Goal: Find specific page/section: Find specific page/section

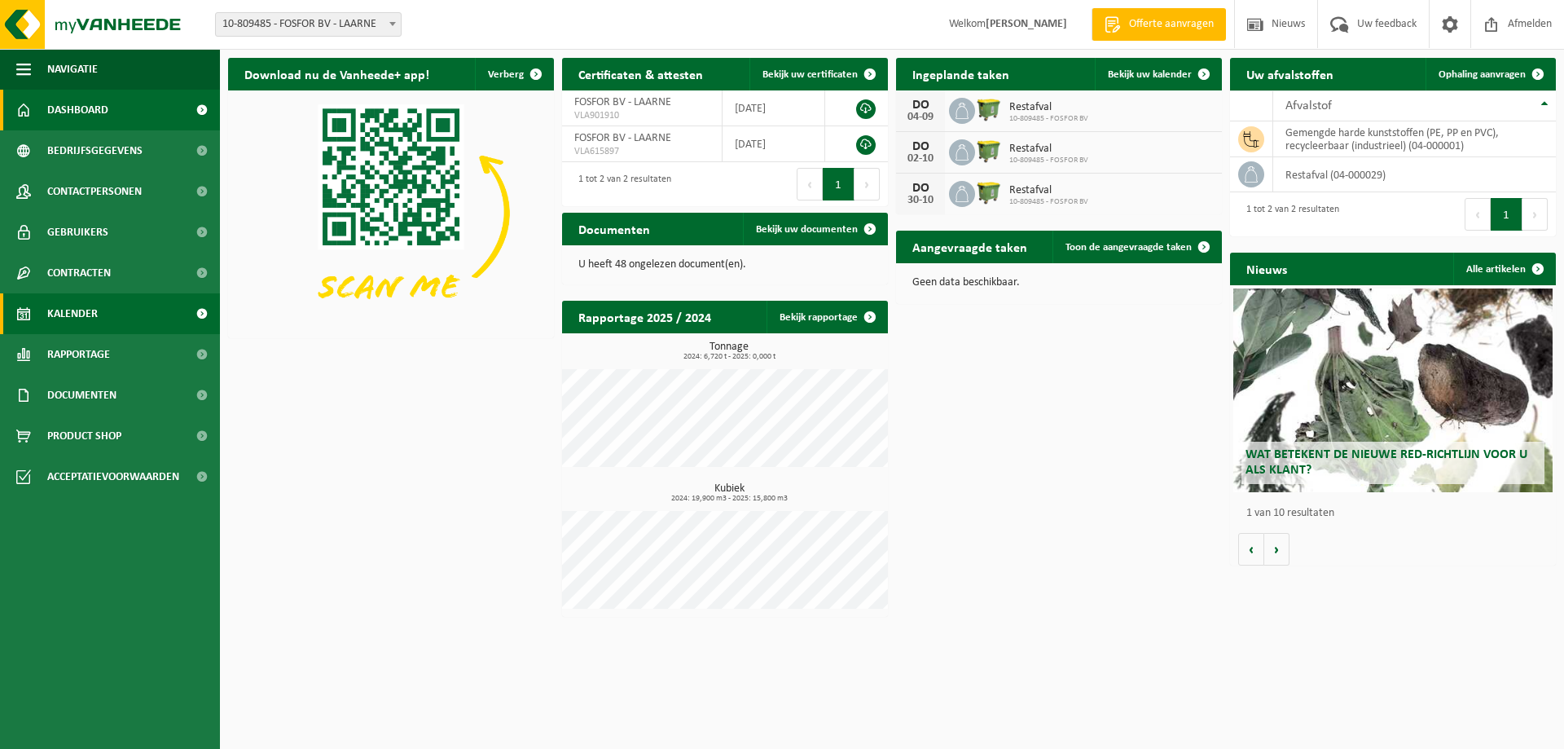
click at [81, 315] on span "Kalender" at bounding box center [72, 313] width 51 height 41
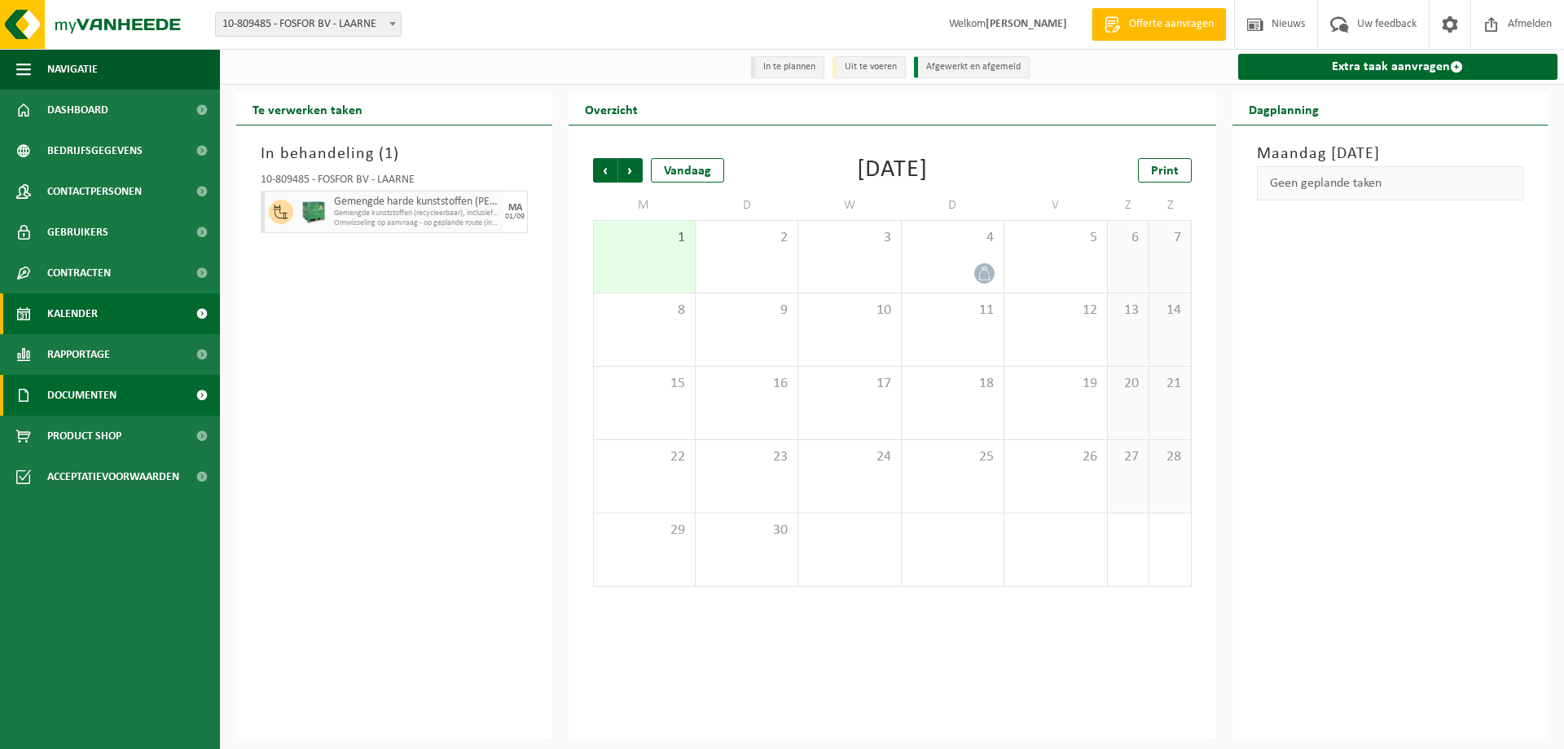
click at [74, 393] on span "Documenten" at bounding box center [81, 395] width 69 height 41
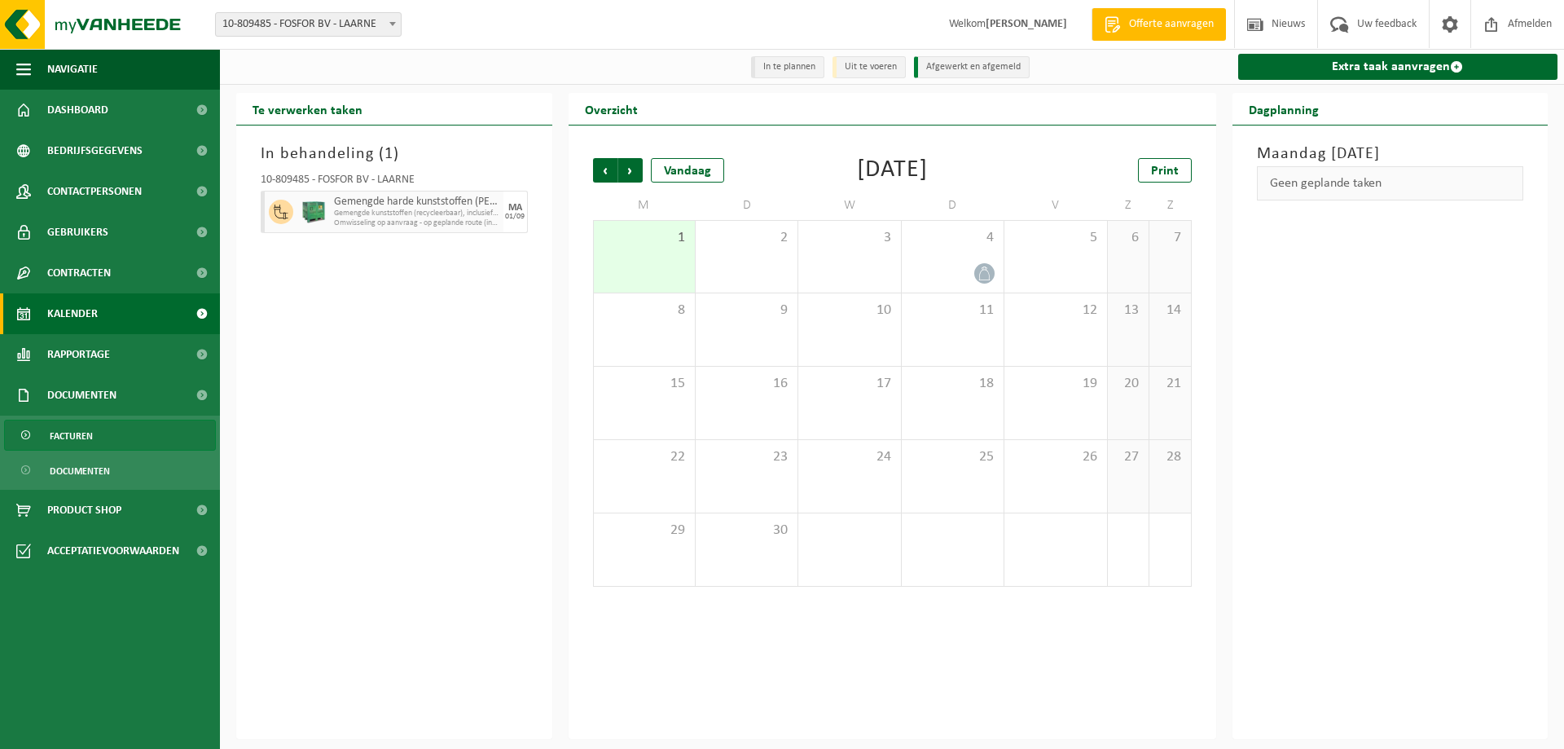
click at [65, 446] on span "Facturen" at bounding box center [71, 435] width 43 height 31
